Goal: Book appointment/travel/reservation

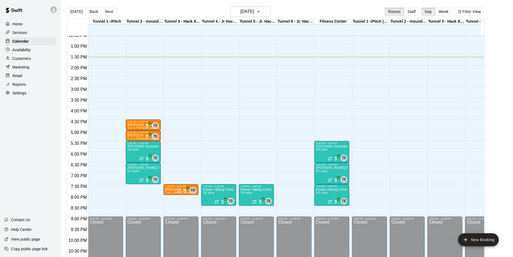
scroll to position [274, 0]
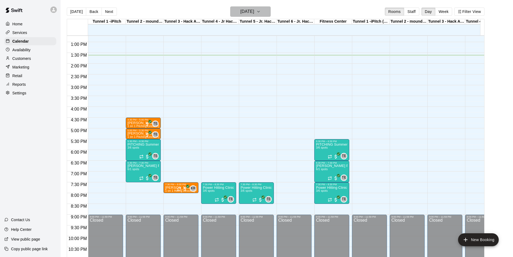
click at [263, 16] on button "[DATE]" at bounding box center [250, 11] width 40 height 10
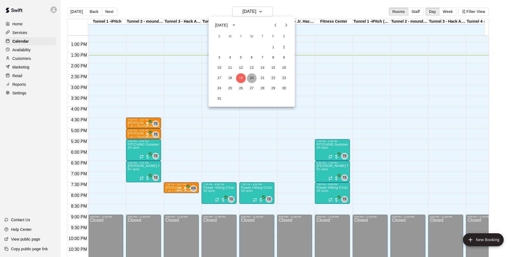
click at [250, 75] on button "20" at bounding box center [252, 78] width 10 height 10
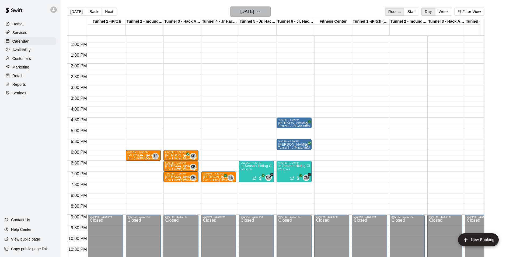
click at [267, 13] on button "Wednesday Aug 20" at bounding box center [250, 11] width 40 height 10
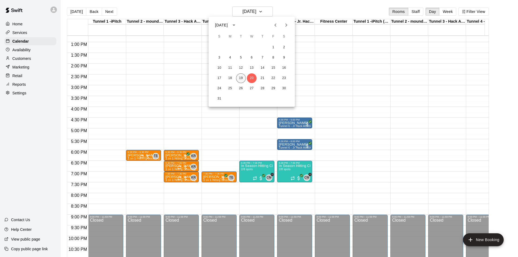
click at [242, 79] on button "19" at bounding box center [241, 78] width 10 height 10
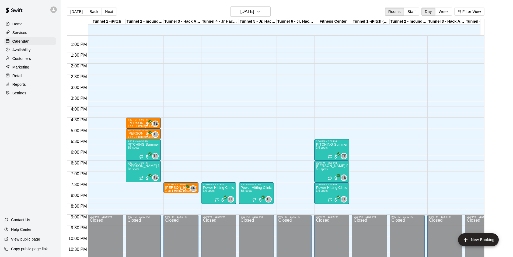
click at [176, 186] on div "7:30 PM – 8:00 PM" at bounding box center [181, 184] width 32 height 3
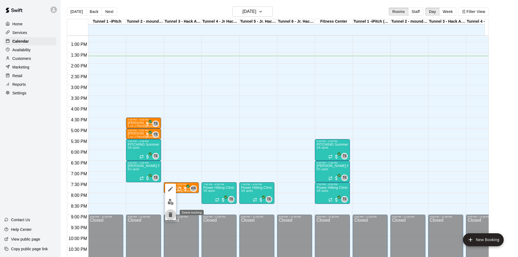
click at [169, 214] on icon "delete" at bounding box center [170, 214] width 4 height 5
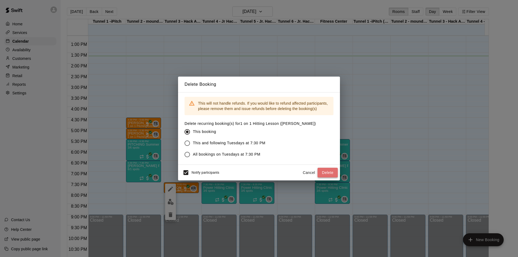
click at [331, 172] on button "Delete" at bounding box center [327, 173] width 20 height 10
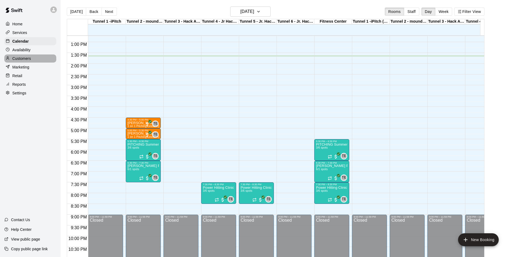
click at [22, 60] on p "Customers" at bounding box center [21, 58] width 19 height 5
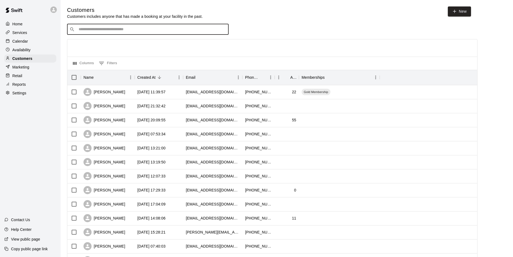
click at [168, 28] on input "Search customers by name or email" at bounding box center [151, 29] width 149 height 5
type input "*****"
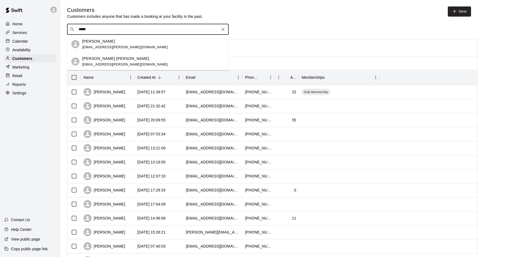
click at [132, 57] on div "Hudson Criscione amber.criscione@gmail.com" at bounding box center [153, 62] width 142 height 12
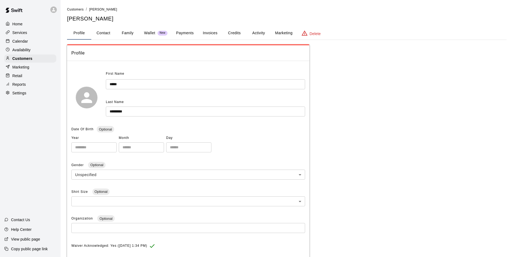
click at [142, 32] on button "Wallet New" at bounding box center [156, 33] width 32 height 13
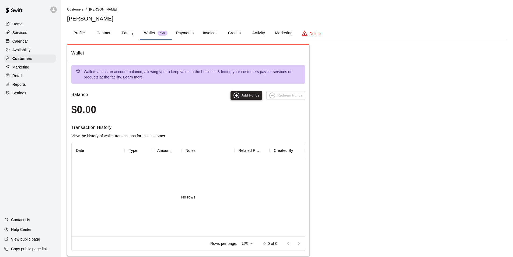
click at [250, 94] on button "Add Funds" at bounding box center [247, 95] width 32 height 9
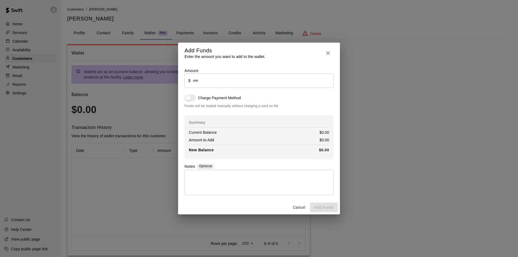
click at [207, 77] on input "text" at bounding box center [262, 80] width 141 height 14
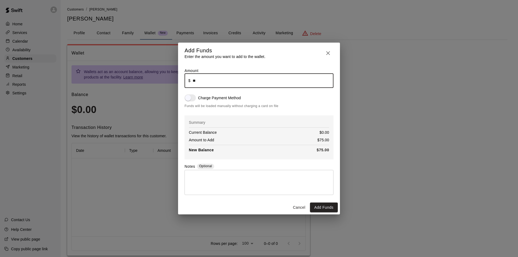
type input "*****"
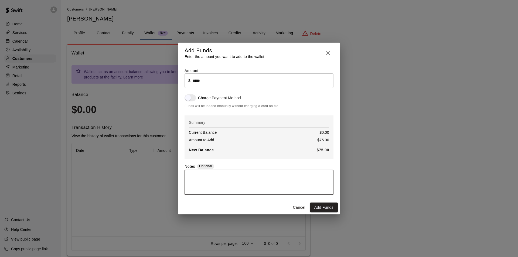
click at [269, 183] on textarea at bounding box center [258, 182] width 141 height 16
type textarea "**********"
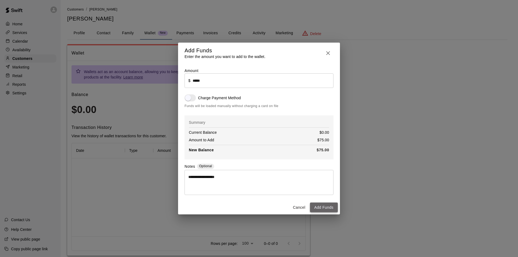
click at [331, 205] on button "Add Funds" at bounding box center [324, 207] width 28 height 10
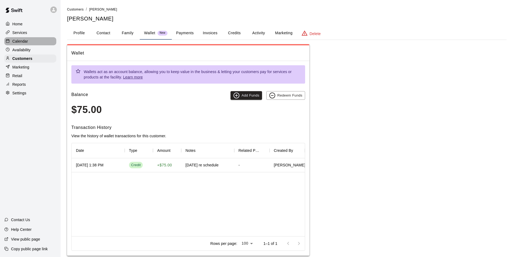
click at [20, 43] on p "Calendar" at bounding box center [20, 41] width 16 height 5
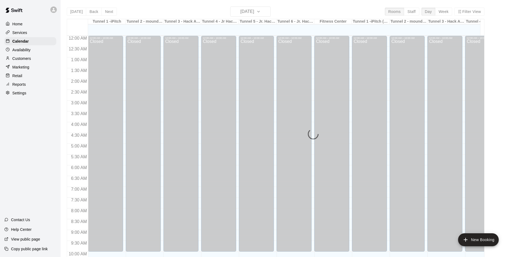
scroll to position [274, 0]
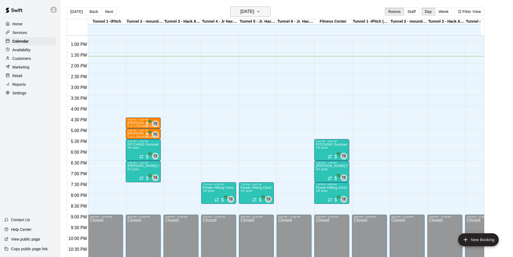
click at [253, 14] on h6 "[DATE]" at bounding box center [248, 12] width 14 height 8
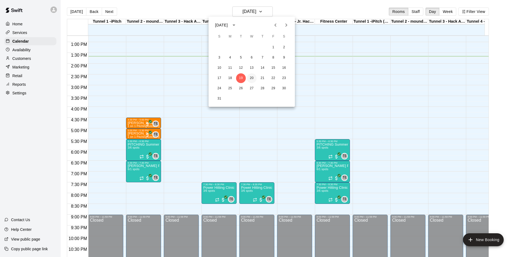
click at [251, 78] on button "20" at bounding box center [252, 78] width 10 height 10
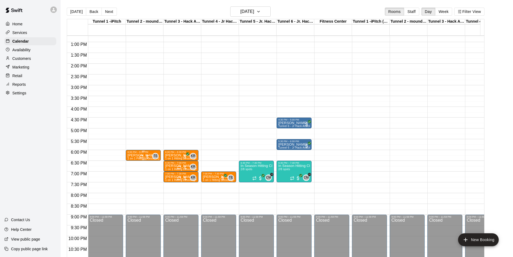
click at [131, 155] on p "William Mansfield" at bounding box center [143, 155] width 32 height 0
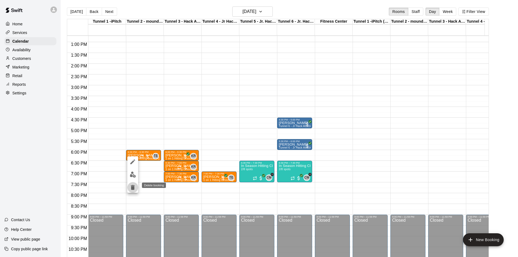
click at [130, 190] on icon "delete" at bounding box center [132, 187] width 6 height 6
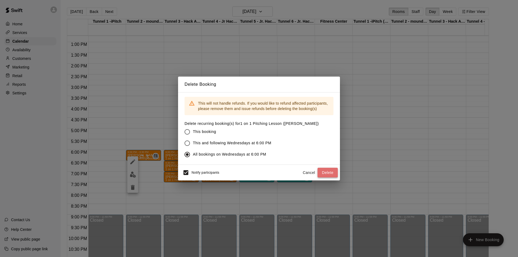
click at [329, 174] on button "Delete" at bounding box center [327, 173] width 20 height 10
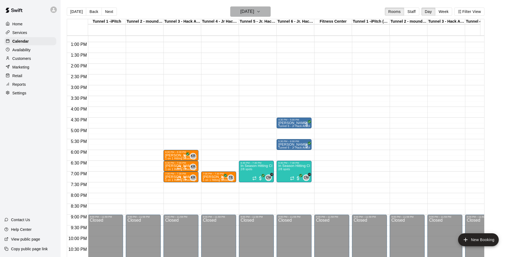
click at [254, 14] on h6 "Wednesday Aug 20" at bounding box center [248, 12] width 14 height 8
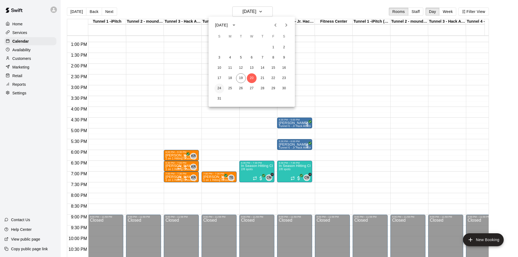
click at [221, 88] on button "24" at bounding box center [219, 89] width 10 height 10
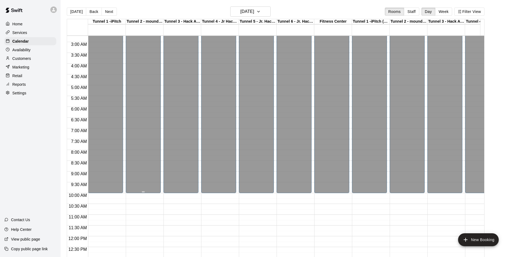
scroll to position [0, 0]
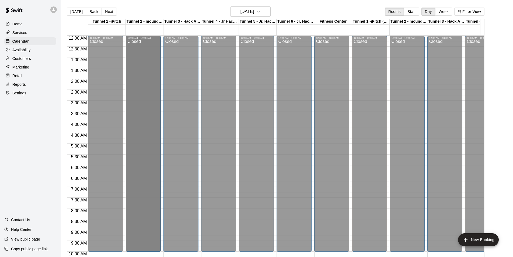
drag, startPoint x: 143, startPoint y: 171, endPoint x: 143, endPoint y: 180, distance: 9.2
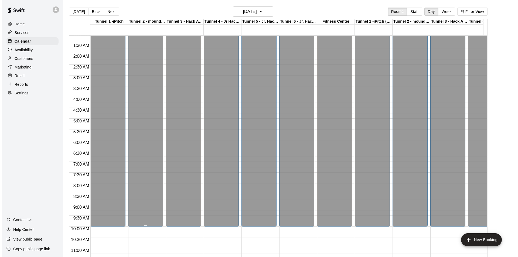
scroll to position [54, 0]
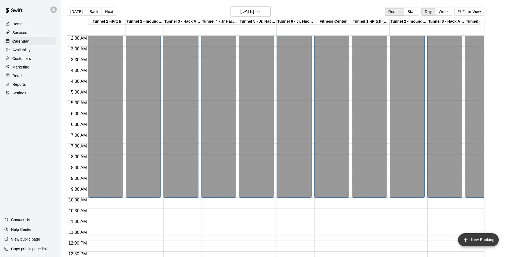
click at [482, 240] on button "New Booking" at bounding box center [479, 239] width 41 height 13
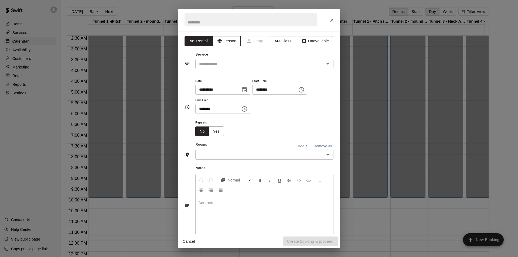
click at [219, 40] on icon "button" at bounding box center [219, 41] width 5 height 4
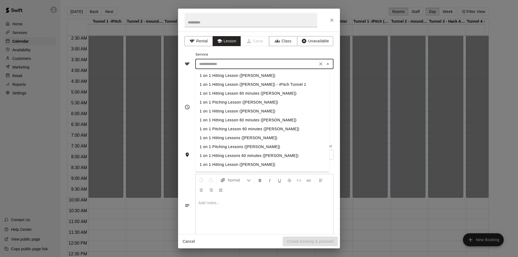
click at [223, 64] on input "text" at bounding box center [256, 64] width 119 height 7
click at [231, 105] on li "1 on 1 Pitching Lesson ([PERSON_NAME])" at bounding box center [262, 102] width 134 height 9
type input "**********"
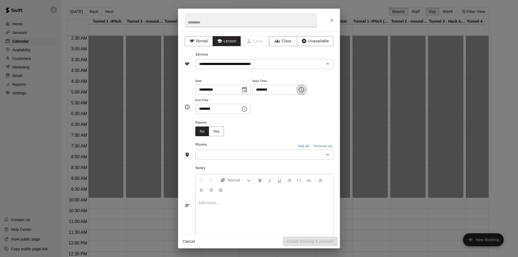
click at [304, 91] on icon "Choose time, selected time is 1:00 PM" at bounding box center [301, 90] width 6 height 6
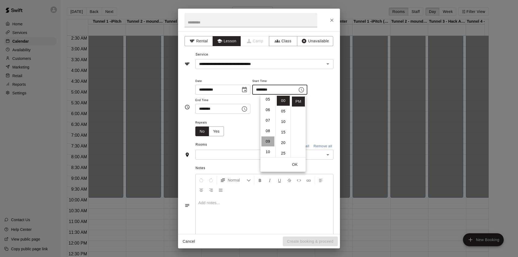
click at [268, 144] on li "09" at bounding box center [267, 141] width 13 height 10
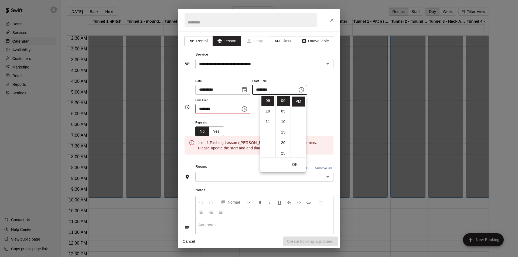
scroll to position [0, 0]
click at [297, 101] on li "AM" at bounding box center [298, 101] width 13 height 10
type input "********"
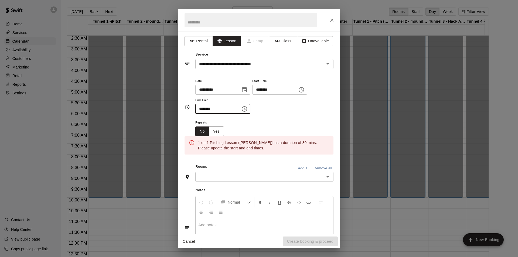
click at [237, 107] on input "********" at bounding box center [216, 109] width 42 height 10
click at [247, 107] on icon "Choose time, selected time is 1:30 PM" at bounding box center [244, 108] width 5 height 5
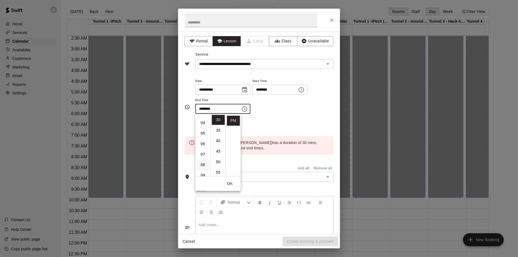
scroll to position [54, 0]
click at [202, 162] on li "09" at bounding box center [202, 161] width 13 height 10
click at [233, 119] on li "AM" at bounding box center [233, 120] width 13 height 10
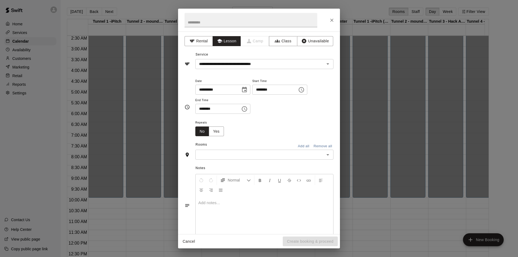
type input "********"
click at [267, 114] on div "**********" at bounding box center [264, 99] width 138 height 42
click at [252, 154] on input "text" at bounding box center [260, 154] width 126 height 7
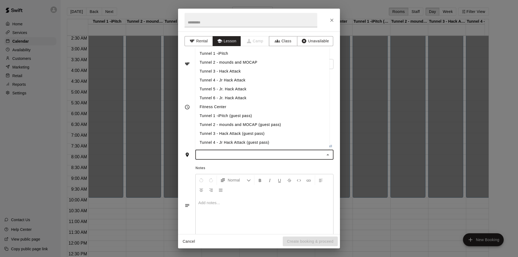
click at [226, 64] on li "Tunnel 2 - mounds and MOCAP" at bounding box center [262, 62] width 134 height 9
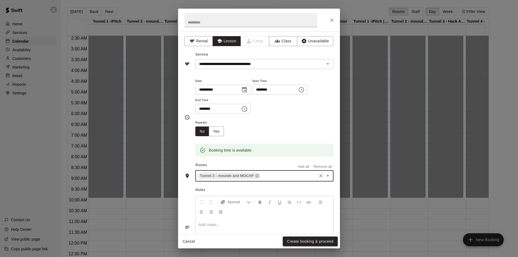
click at [324, 175] on icon "Open" at bounding box center [327, 176] width 6 height 6
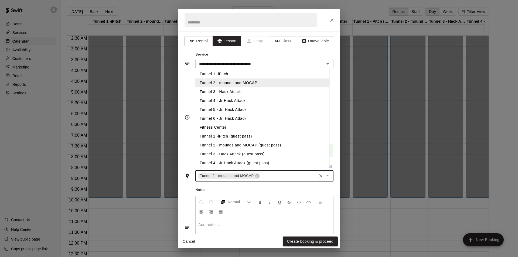
click at [253, 128] on li "Fitness Center" at bounding box center [262, 127] width 134 height 9
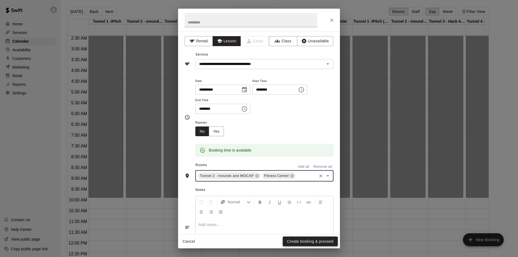
click at [312, 242] on button "Create booking & proceed" at bounding box center [309, 241] width 55 height 10
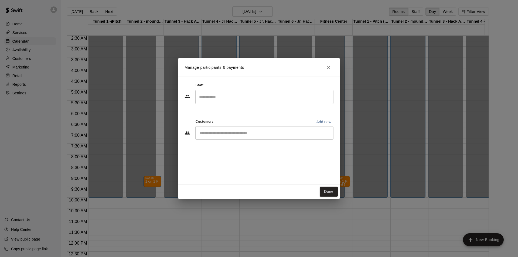
click at [213, 98] on input "Search staff" at bounding box center [264, 96] width 133 height 9
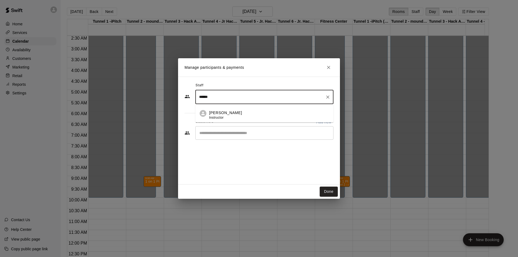
click at [229, 119] on div "Tyler Eckberg Instructor" at bounding box center [225, 115] width 33 height 11
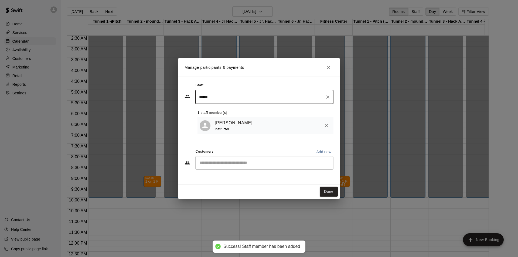
type input "******"
click at [218, 163] on input "Start typing to search customers..." at bounding box center [264, 162] width 133 height 5
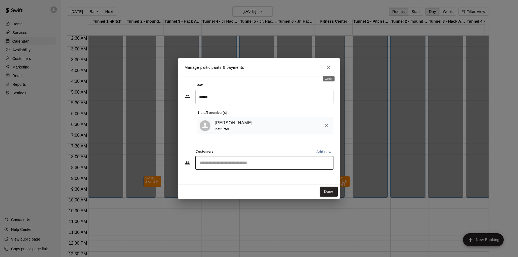
click at [329, 67] on icon "Close" at bounding box center [328, 67] width 3 height 3
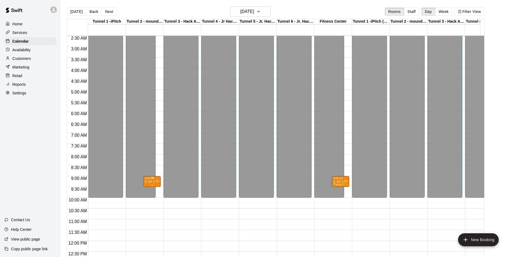
click at [152, 180] on div "9:00 AM – 9:30 AM" at bounding box center [152, 178] width 14 height 3
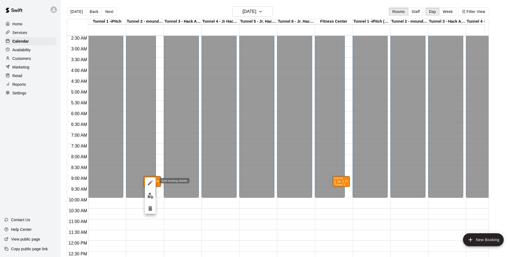
click at [149, 183] on icon "edit" at bounding box center [150, 182] width 5 height 5
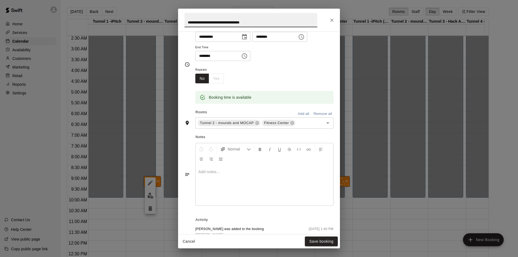
scroll to position [5, 0]
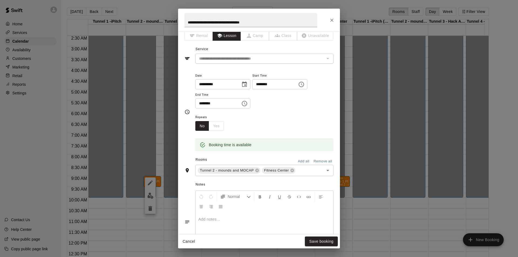
click at [213, 125] on div "No Yes" at bounding box center [209, 126] width 29 height 10
click at [186, 241] on button "Cancel" at bounding box center [188, 241] width 17 height 10
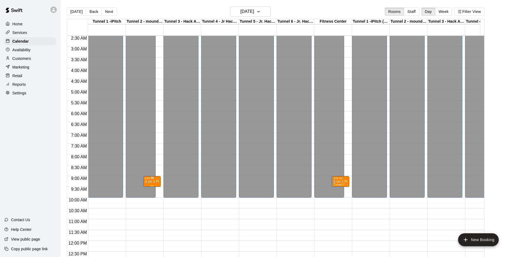
click at [150, 179] on div "9:00 AM – 9:30 AM" at bounding box center [152, 178] width 14 height 3
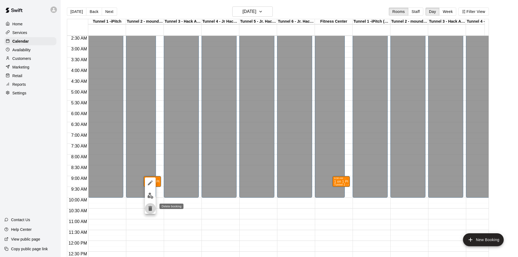
click at [152, 207] on icon "delete" at bounding box center [150, 208] width 4 height 5
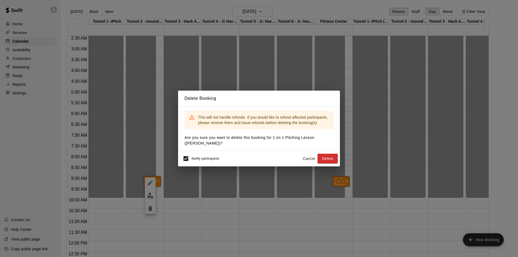
drag, startPoint x: 333, startPoint y: 159, endPoint x: 159, endPoint y: 164, distance: 173.9
click at [159, 164] on div "Delete Booking This will not handle refunds. If you would like to refund affect…" at bounding box center [259, 128] width 518 height 257
click at [327, 159] on button "Delete" at bounding box center [327, 159] width 20 height 10
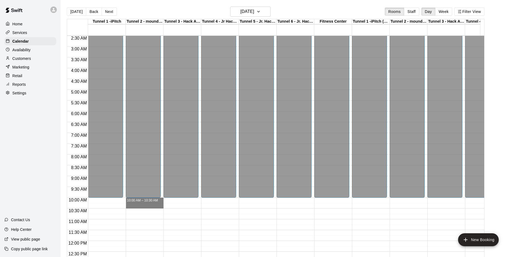
drag, startPoint x: 140, startPoint y: 201, endPoint x: 141, endPoint y: 207, distance: 5.8
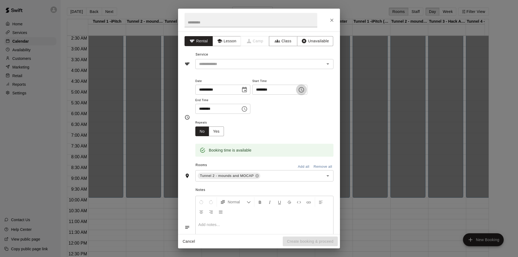
click at [306, 92] on button "Choose time, selected time is 10:00 AM" at bounding box center [301, 89] width 11 height 11
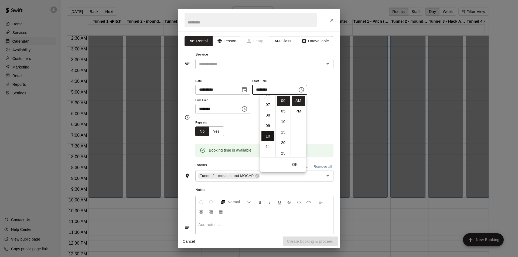
scroll to position [51, 0]
click at [266, 143] on li "09" at bounding box center [267, 144] width 13 height 10
type input "********"
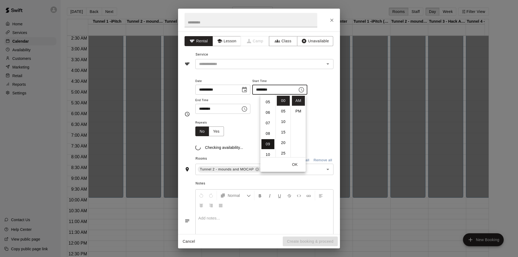
scroll to position [95, 0]
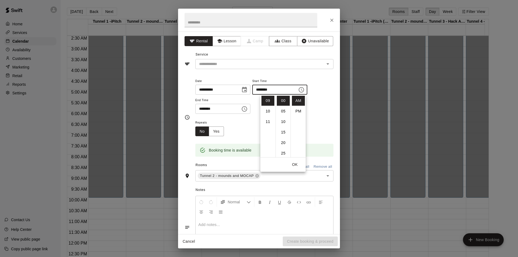
click at [229, 108] on input "********" at bounding box center [216, 109] width 42 height 10
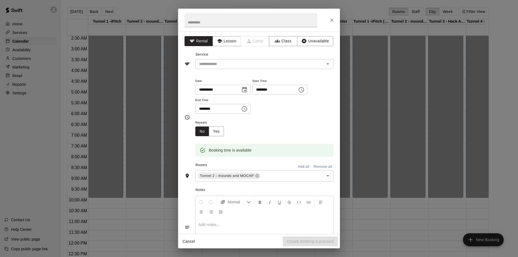
click at [247, 109] on icon "Choose time, selected time is 10:30 AM" at bounding box center [244, 108] width 5 height 5
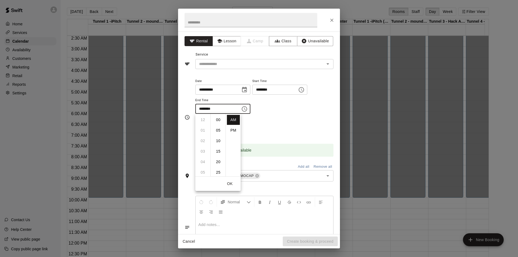
scroll to position [63, 0]
click at [202, 136] on li "09" at bounding box center [202, 136] width 13 height 10
type input "********"
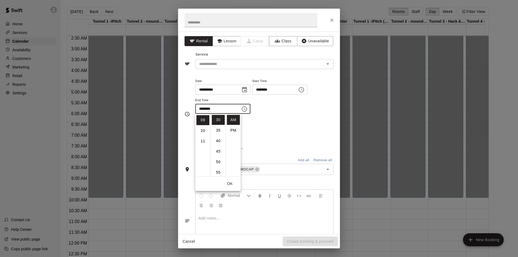
scroll to position [95, 0]
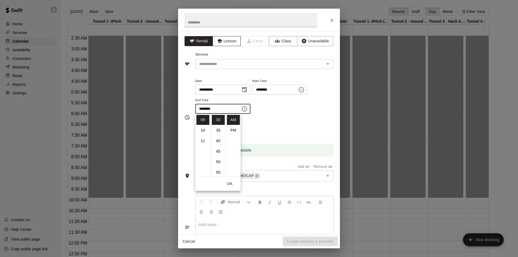
click at [224, 42] on button "Lesson" at bounding box center [226, 41] width 28 height 10
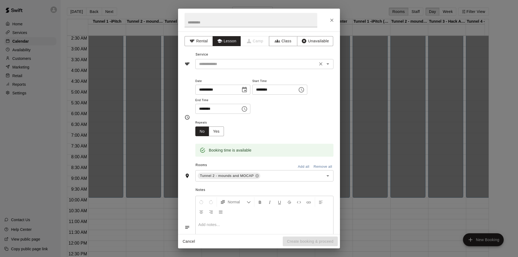
click at [234, 64] on input "text" at bounding box center [256, 64] width 119 height 7
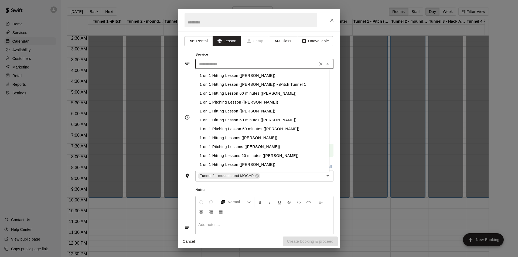
click at [223, 102] on li "1 on 1 Pitching Lesson ([PERSON_NAME])" at bounding box center [262, 102] width 134 height 9
type input "**********"
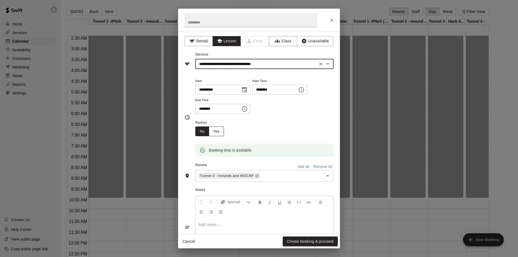
click at [223, 130] on button "Yes" at bounding box center [216, 131] width 15 height 10
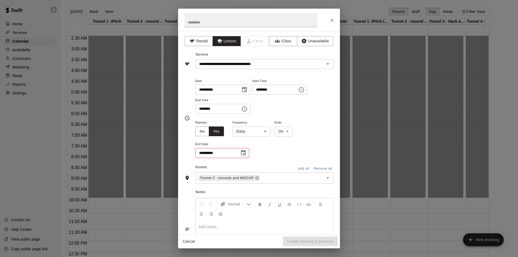
click at [249, 131] on body "Home Services Calendar Availability Customers Marketing Retail Reports Settings…" at bounding box center [259, 133] width 518 height 266
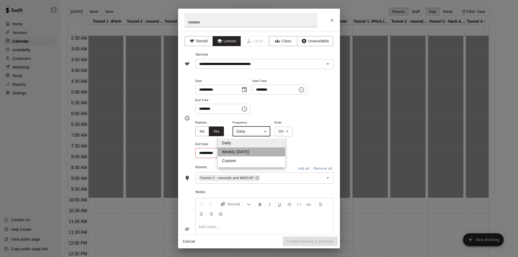
click at [250, 152] on li "Weekly on Sunday" at bounding box center [251, 151] width 67 height 9
type input "******"
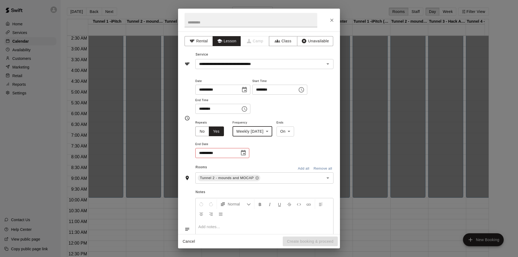
click at [245, 156] on icon "Choose date" at bounding box center [243, 153] width 6 height 6
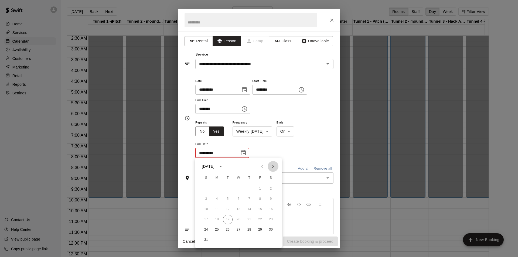
click at [277, 165] on button "Next month" at bounding box center [272, 166] width 11 height 11
click at [208, 231] on button "28" at bounding box center [206, 230] width 10 height 10
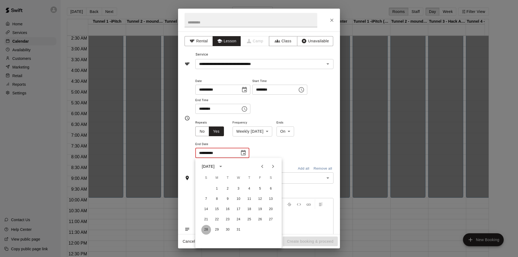
type input "**********"
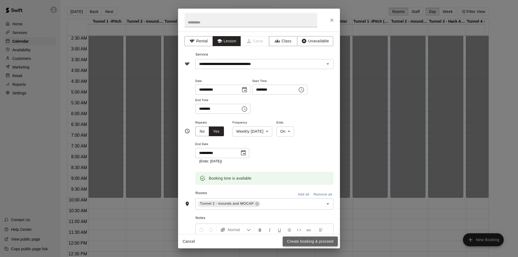
click at [306, 240] on button "Create booking & proceed" at bounding box center [309, 241] width 55 height 10
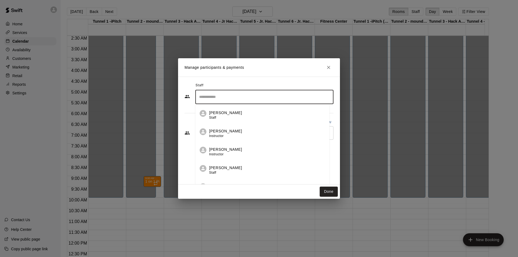
click at [205, 98] on input "Search staff" at bounding box center [264, 96] width 133 height 9
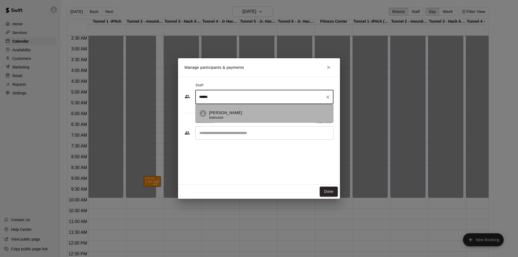
click at [219, 111] on p "Tyler Eckberg" at bounding box center [225, 113] width 33 height 6
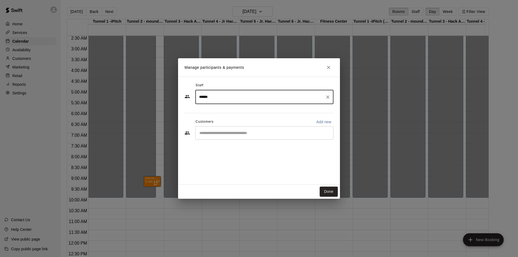
type input "******"
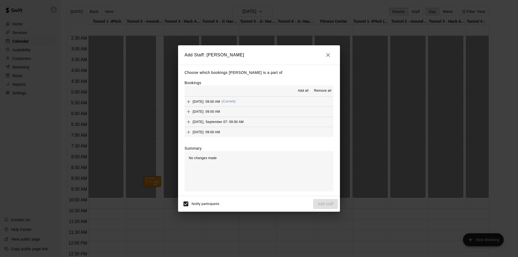
click at [303, 88] on button "Add all" at bounding box center [302, 91] width 17 height 9
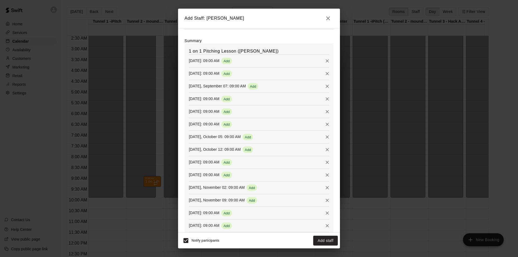
scroll to position [81, 0]
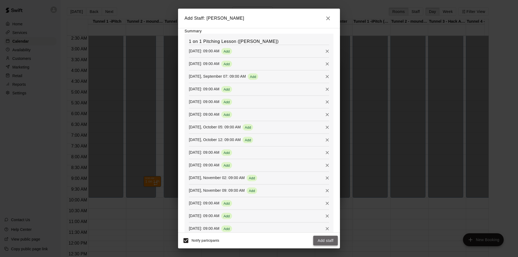
click at [321, 241] on button "Add staff" at bounding box center [325, 241] width 25 height 10
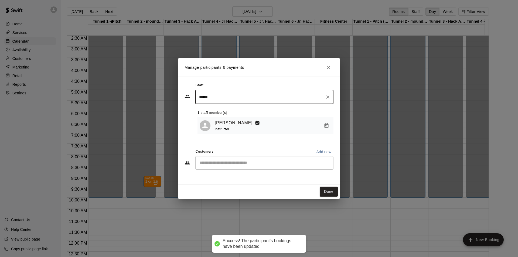
click at [225, 163] on input "Start typing to search customers..." at bounding box center [264, 162] width 133 height 5
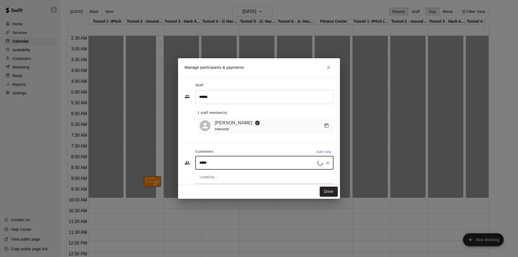
type input "******"
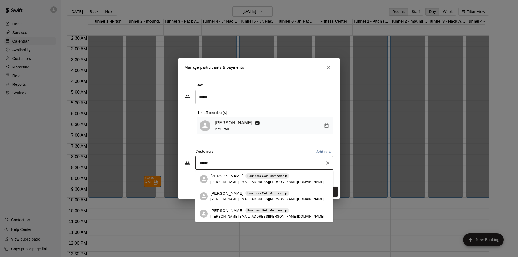
click at [239, 198] on span "greg.mansfield@gmoutdoors.com" at bounding box center [267, 199] width 114 height 4
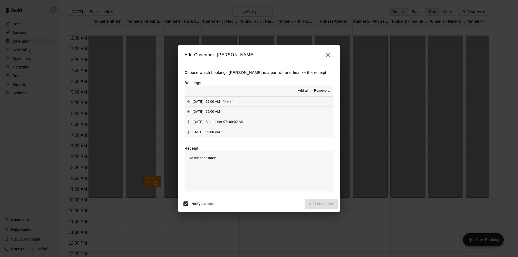
click at [299, 91] on span "Add all" at bounding box center [303, 90] width 11 height 5
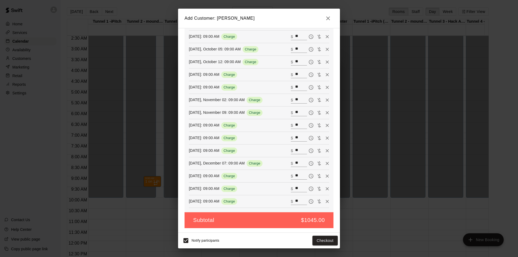
scroll to position [162, 0]
click at [327, 240] on button "Checkout" at bounding box center [324, 241] width 25 height 10
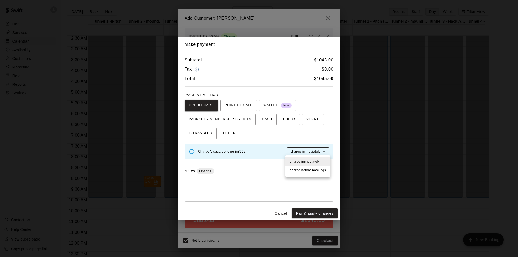
click at [312, 149] on body "Home Services Calendar Availability Customers Marketing Retail Reports Settings…" at bounding box center [259, 133] width 518 height 266
click at [311, 168] on span "charge before booking s" at bounding box center [307, 170] width 36 height 5
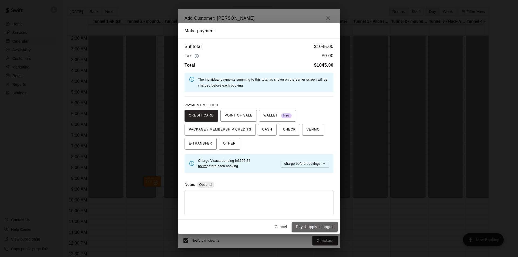
click at [323, 227] on button "Pay & apply changes" at bounding box center [314, 227] width 46 height 10
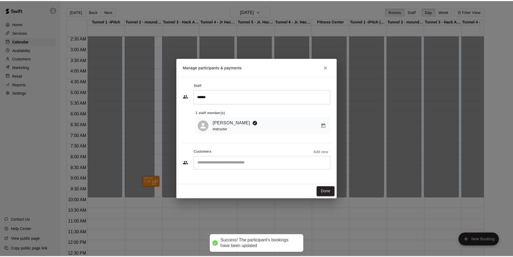
scroll to position [143, 0]
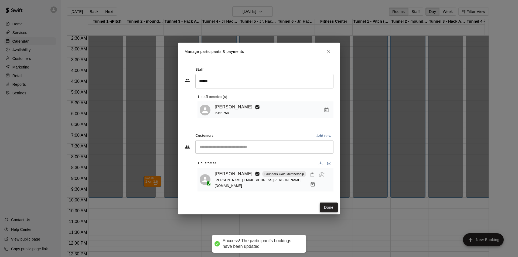
click at [335, 208] on button "Done" at bounding box center [328, 207] width 18 height 10
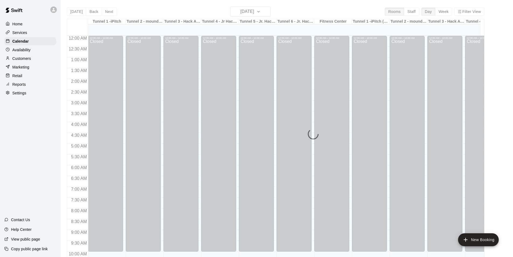
scroll to position [274, 0]
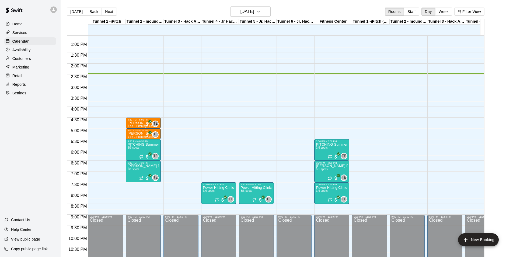
click at [37, 61] on div "Customers" at bounding box center [30, 58] width 52 height 8
